Goal: Information Seeking & Learning: Check status

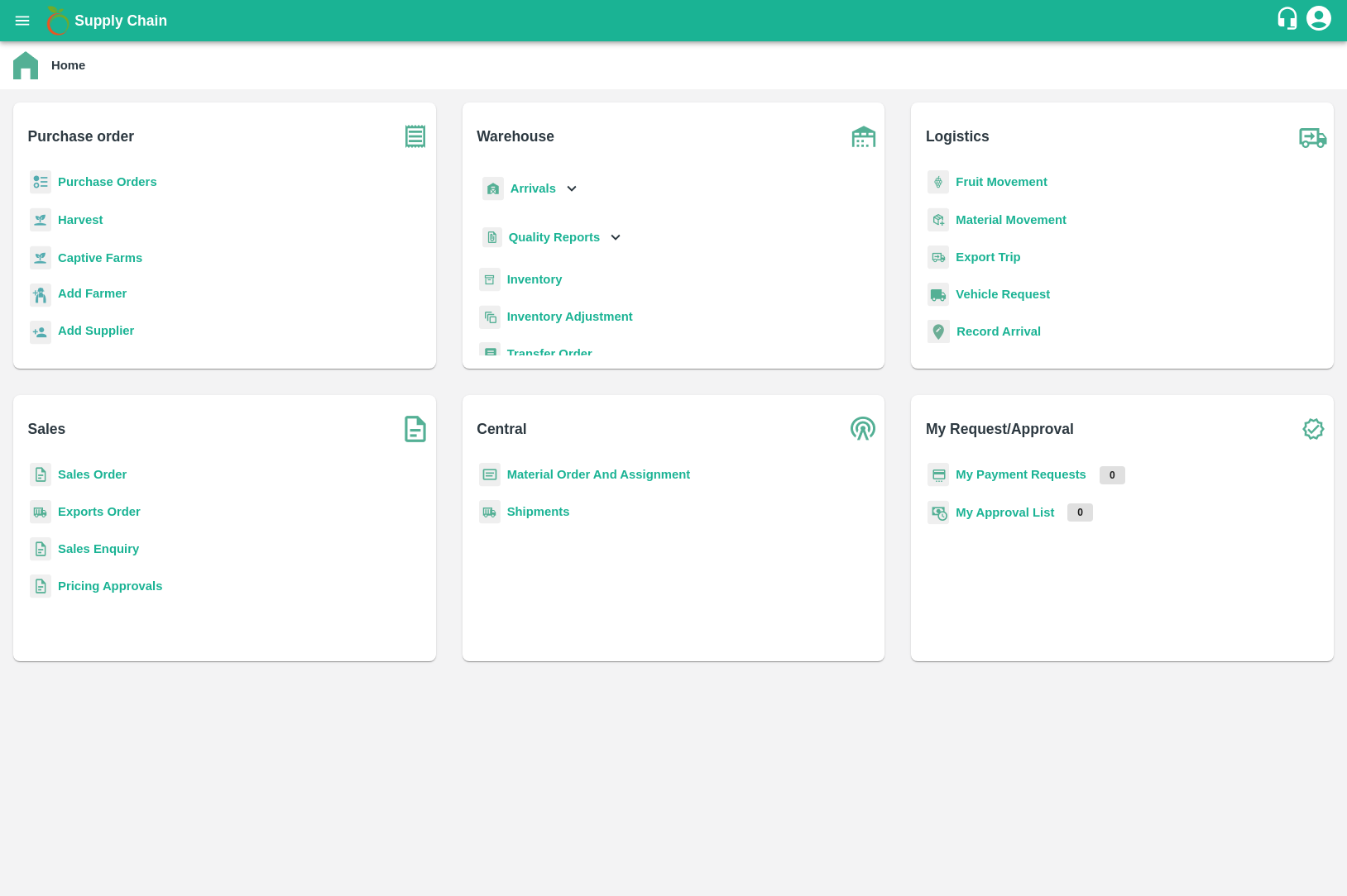
click at [123, 514] on b "Exports Order" at bounding box center [99, 512] width 83 height 14
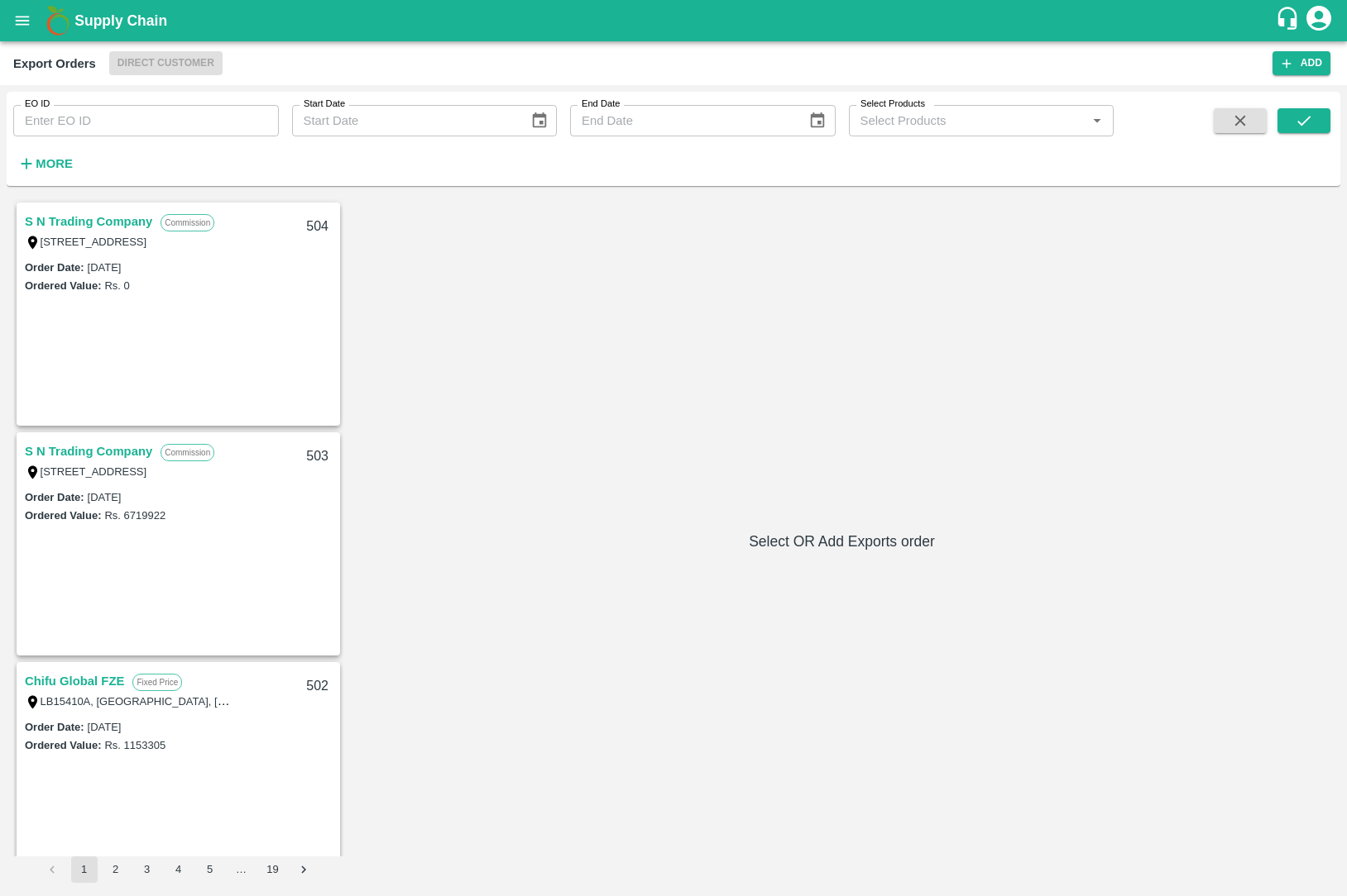
click at [132, 221] on link "S N Trading Company" at bounding box center [88, 222] width 127 height 21
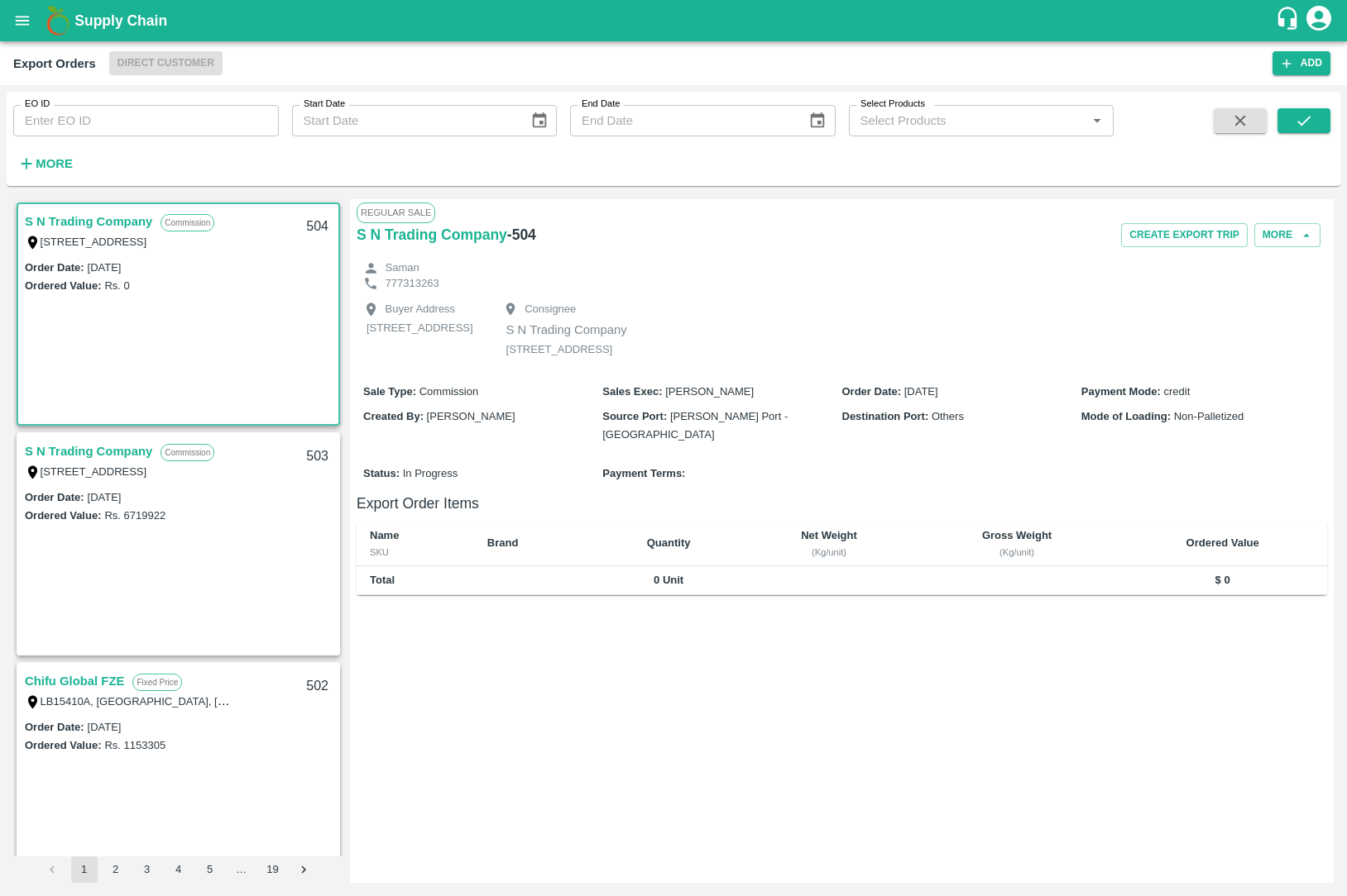
click at [118, 449] on link "S N Trading Company" at bounding box center [88, 451] width 127 height 21
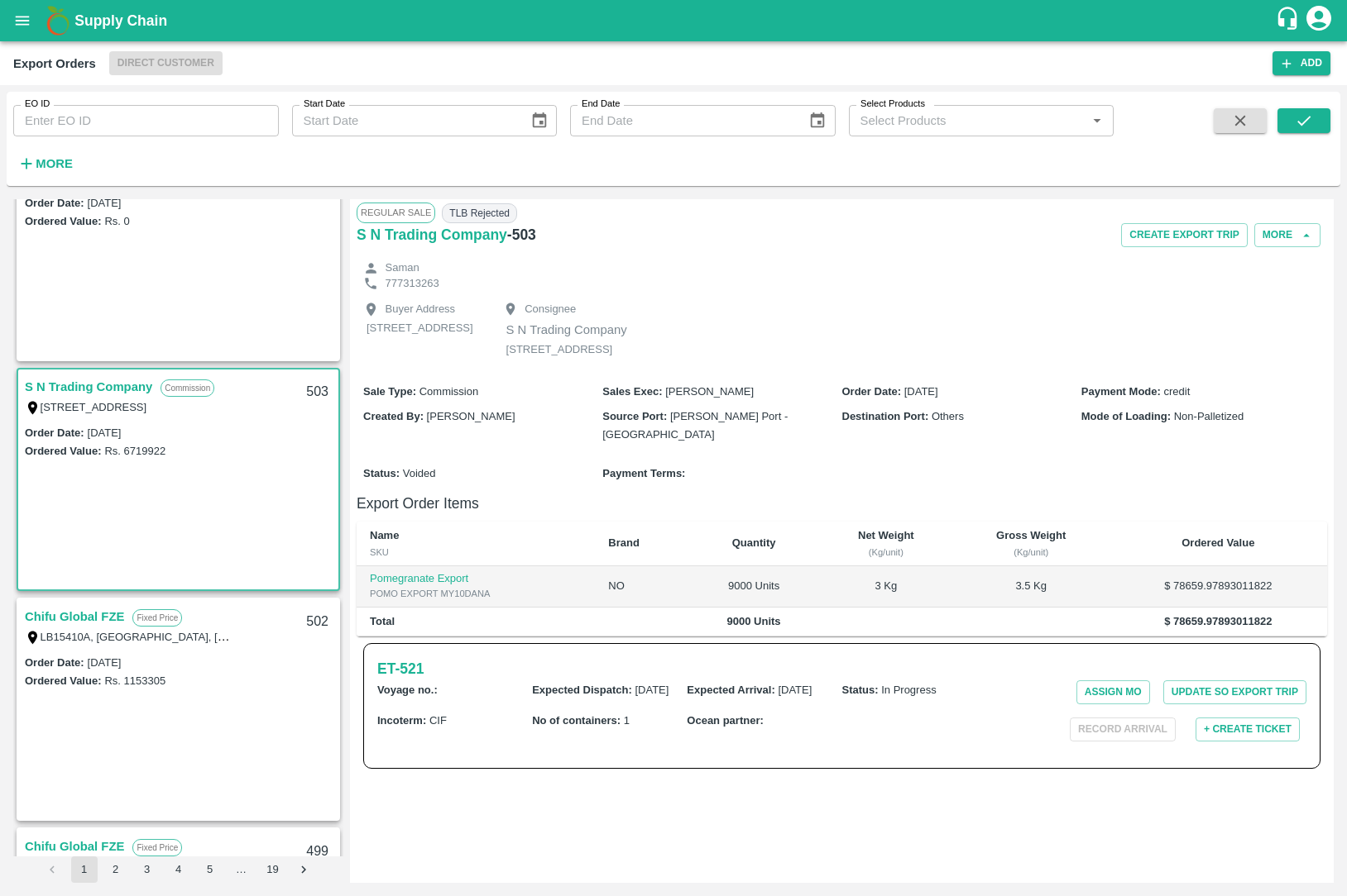
scroll to position [66, 0]
click at [100, 624] on link "Chifu Global FZE" at bounding box center [74, 616] width 100 height 21
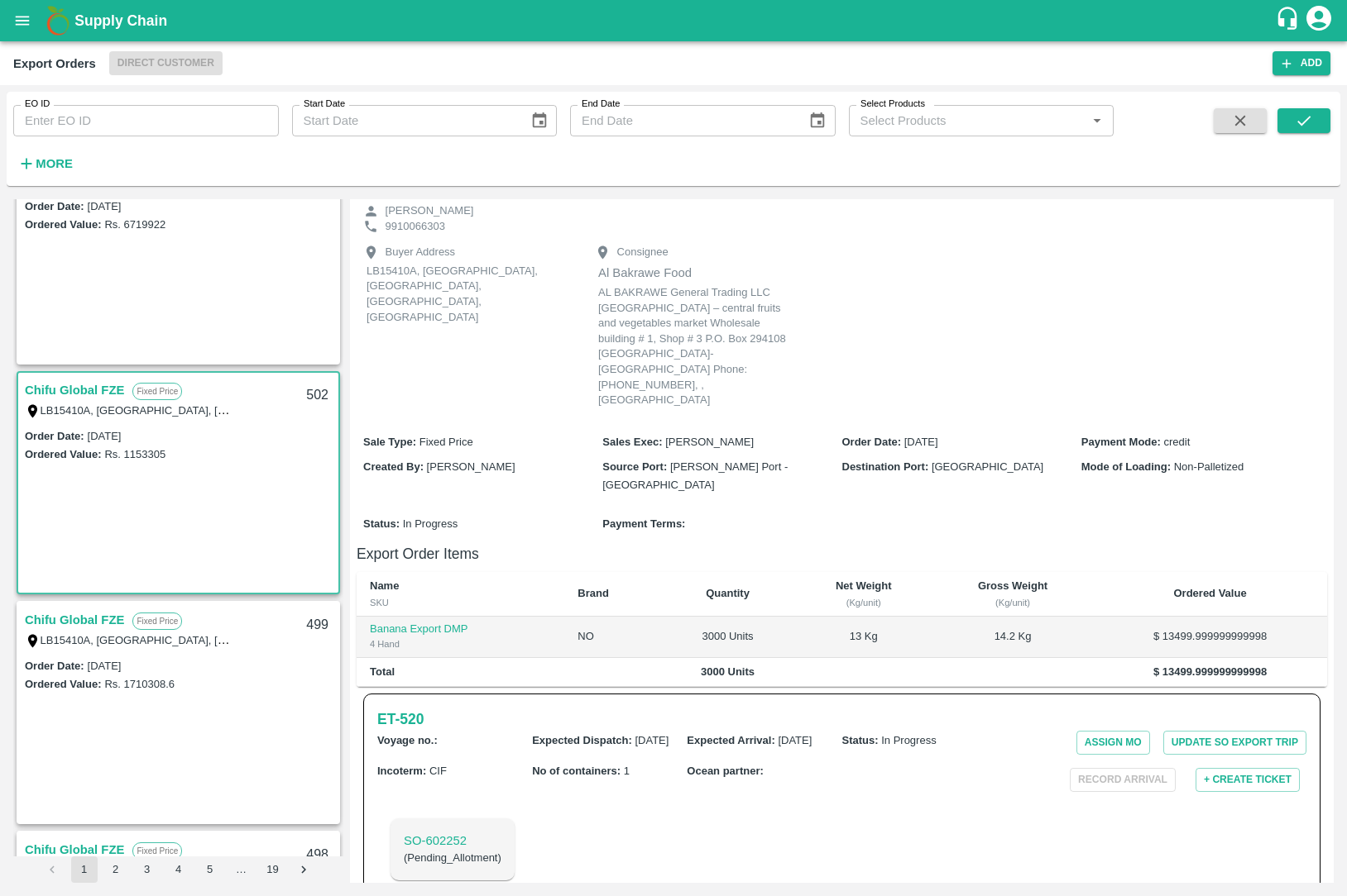
scroll to position [299, 0]
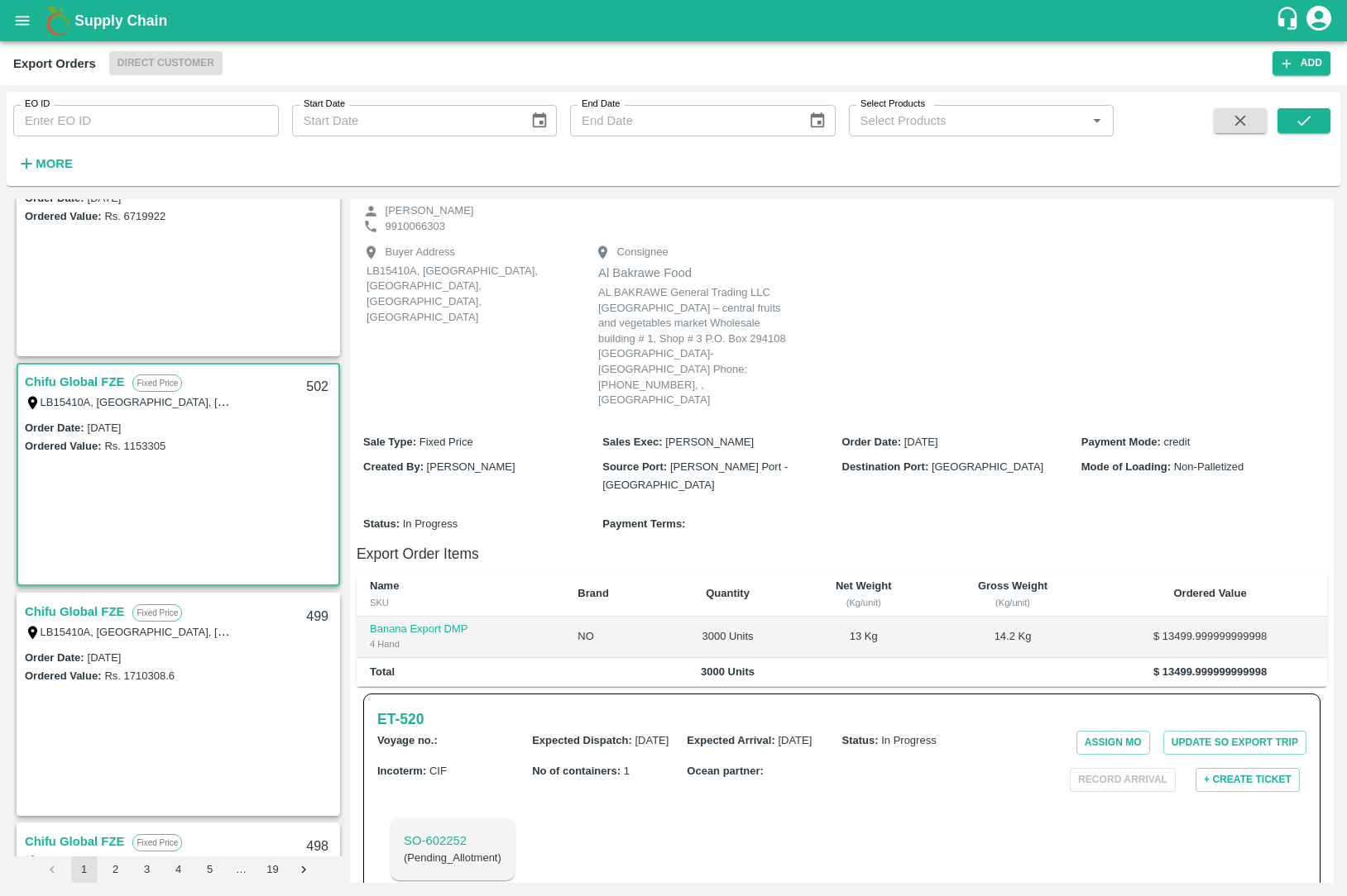
click at [104, 608] on link "Chifu Global FZE" at bounding box center [74, 612] width 100 height 21
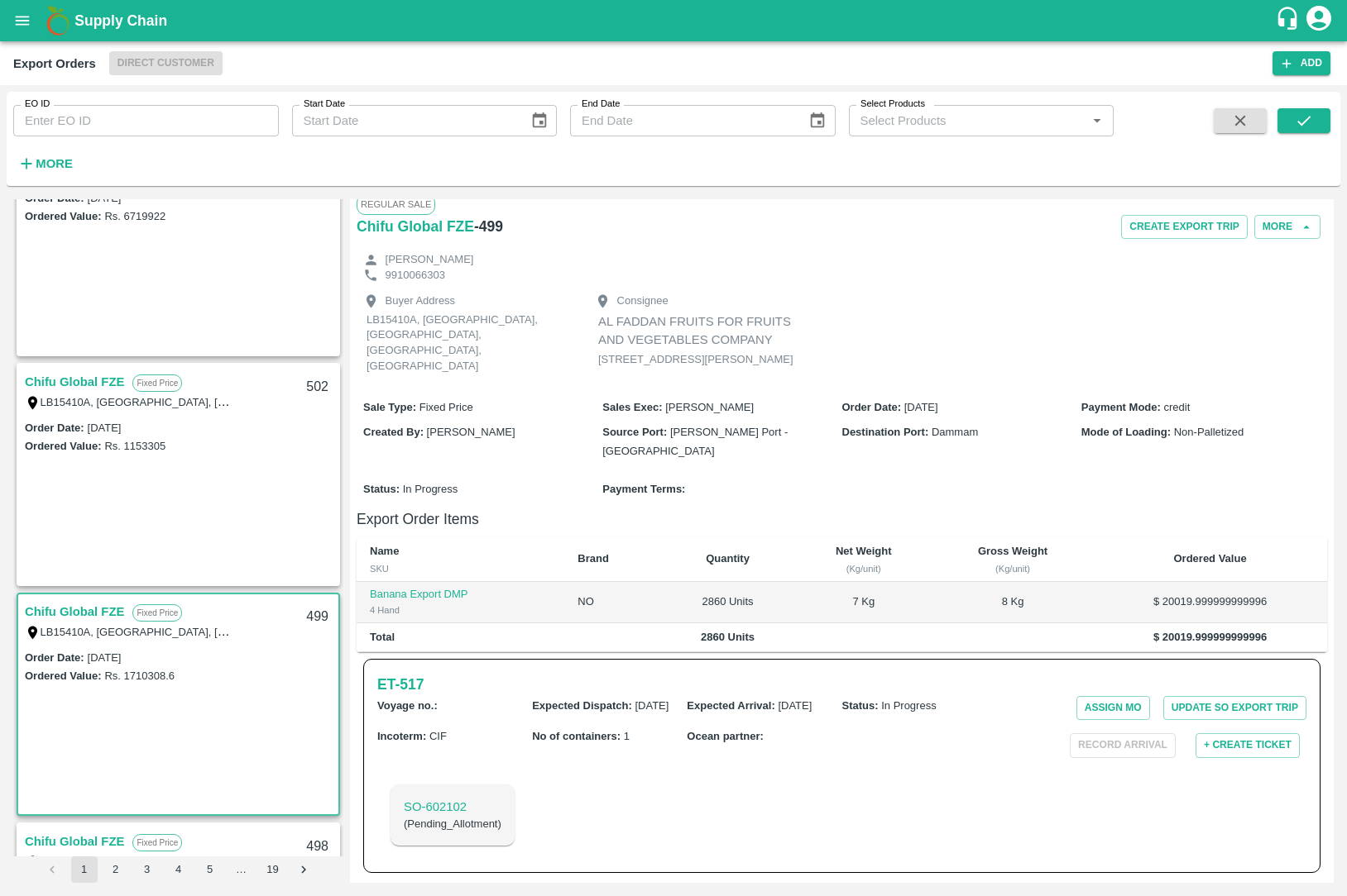
scroll to position [29, 0]
click at [92, 382] on link "Chifu Global FZE" at bounding box center [74, 382] width 100 height 21
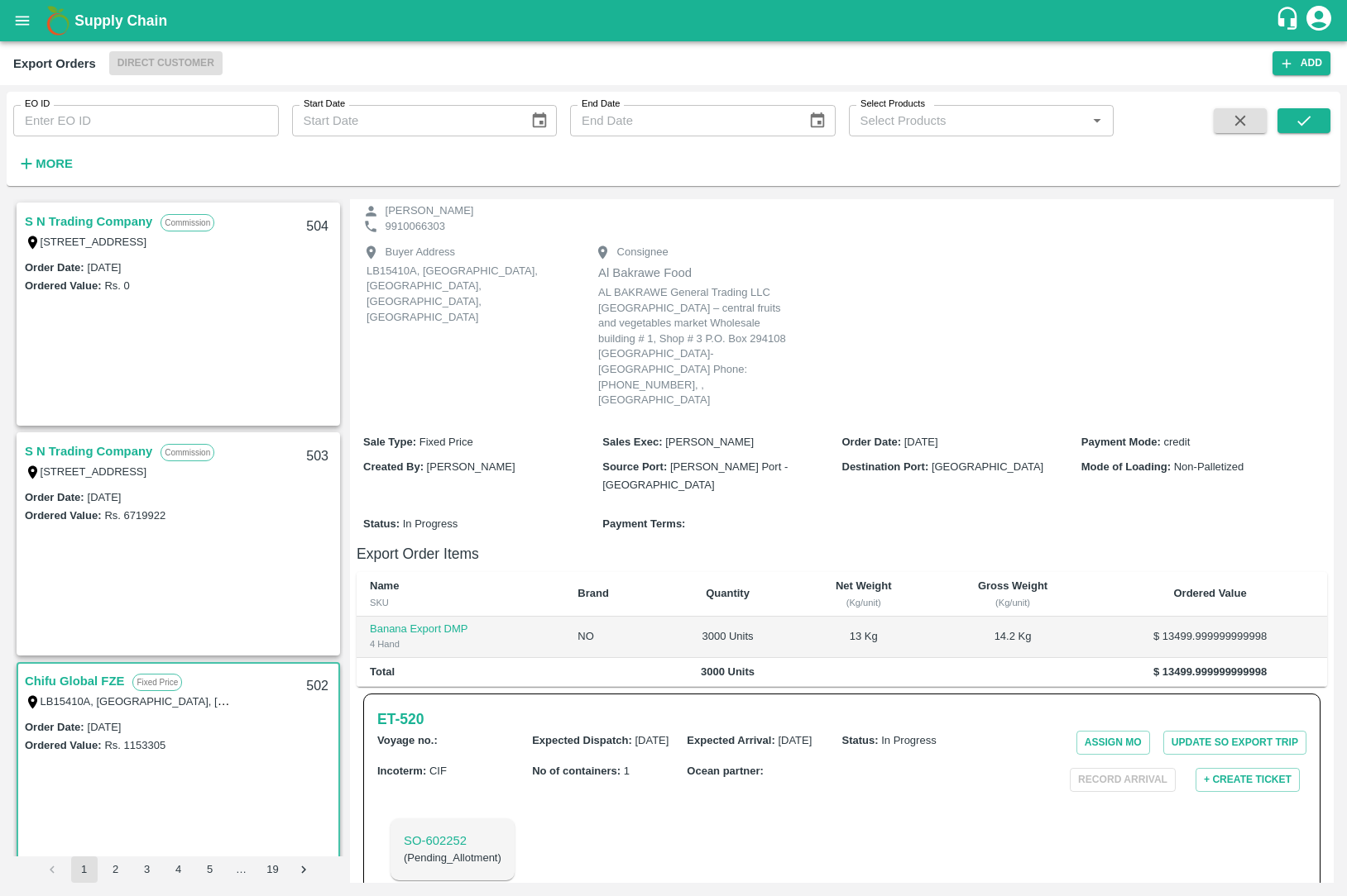
click at [94, 455] on link "S N Trading Company" at bounding box center [88, 451] width 127 height 21
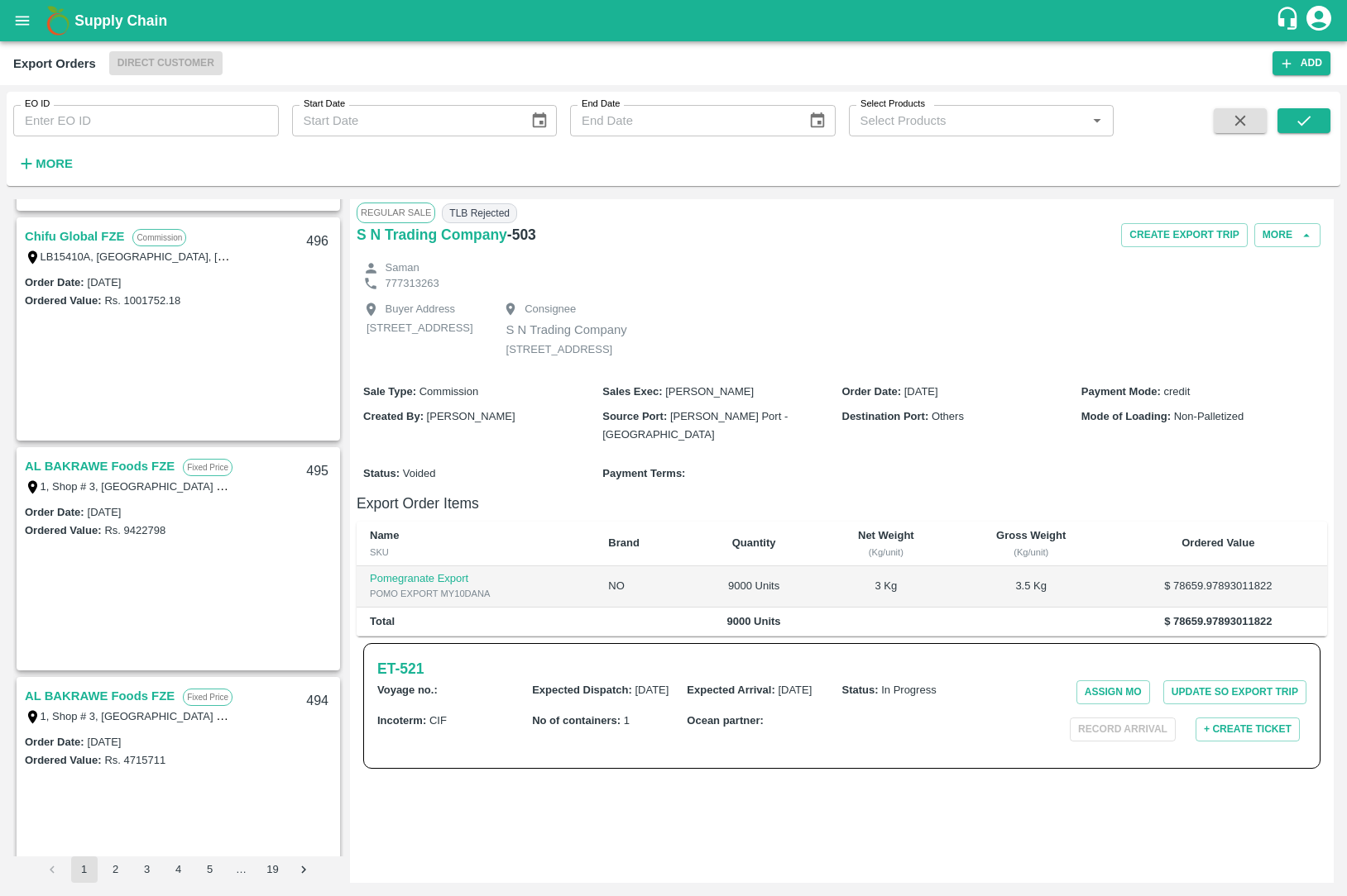
scroll to position [1367, 0]
click at [94, 458] on link "AL BAKRAWE Foods FZE" at bounding box center [99, 464] width 150 height 21
